Goal: Information Seeking & Learning: Check status

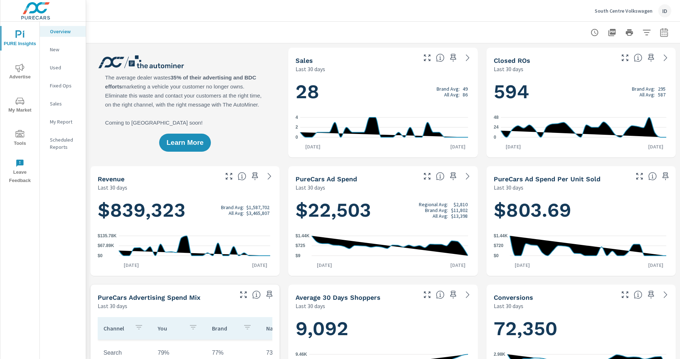
click at [603, 84] on h1 "594 Brand Avg: 295 All Avg: 587" at bounding box center [581, 92] width 175 height 25
click at [660, 32] on icon "button" at bounding box center [664, 32] width 8 height 9
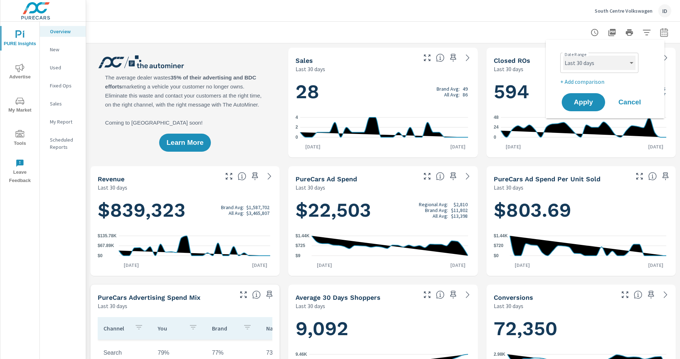
click at [608, 64] on select "Custom [DATE] Last week Last 7 days Last 14 days Last 30 days Last 45 days Last…" at bounding box center [599, 63] width 72 height 14
click at [563, 56] on select "Custom [DATE] Last week Last 7 days Last 14 days Last 30 days Last 45 days Last…" at bounding box center [599, 63] width 72 height 14
select select "Month to date"
click at [574, 103] on span "Apply" at bounding box center [584, 102] width 30 height 7
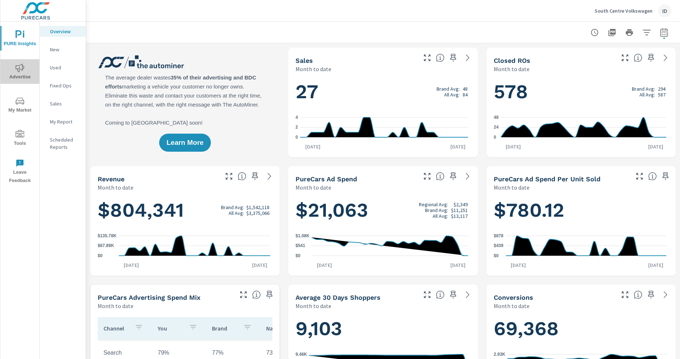
click at [20, 77] on span "Advertise" at bounding box center [20, 73] width 35 height 18
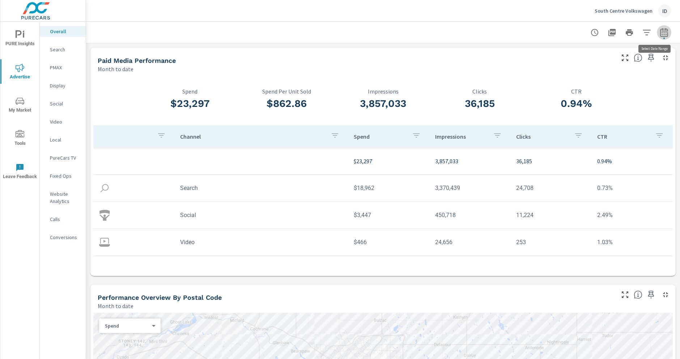
click at [660, 32] on icon "button" at bounding box center [664, 32] width 9 height 9
select select "Month to date"
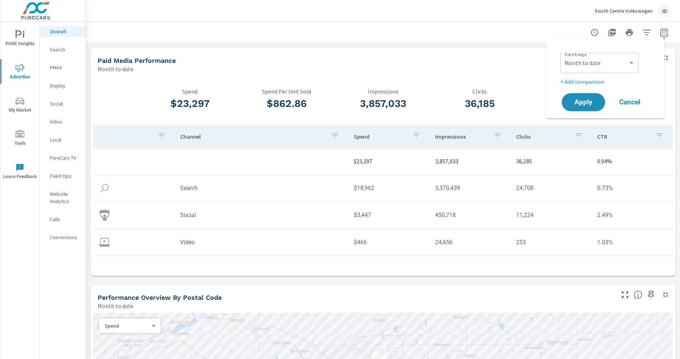
drag, startPoint x: 568, startPoint y: 86, endPoint x: 572, endPoint y: 79, distance: 8.7
click at [572, 79] on div "Date Range Custom [DATE] Last week Last 7 days Last 14 days Last 30 days Last 4…" at bounding box center [604, 79] width 101 height 67
click at [572, 79] on p "+ Add comparison" at bounding box center [606, 81] width 93 height 9
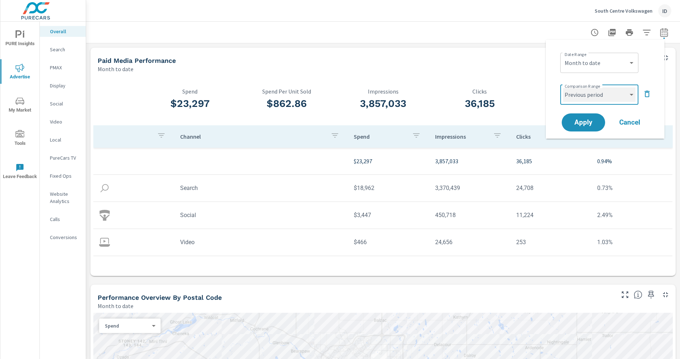
click at [572, 95] on select "Custom Previous period Previous month Previous year" at bounding box center [599, 95] width 72 height 14
click at [563, 88] on select "Custom Previous period Previous month Previous year" at bounding box center [599, 95] width 72 height 14
select select "Previous month"
click at [577, 128] on button "Apply" at bounding box center [583, 122] width 45 height 19
